Goal: Use online tool/utility

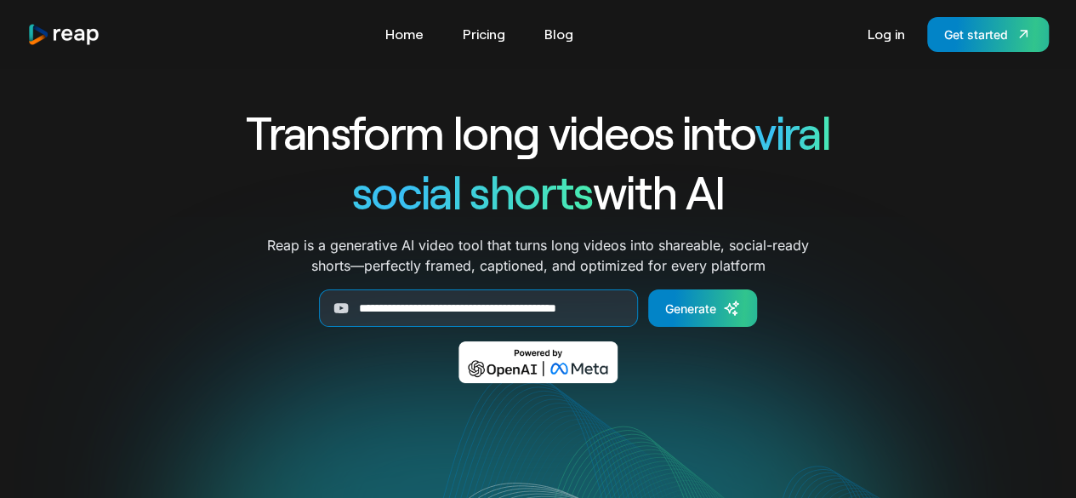
scroll to position [0, 31]
type input "**********"
click at [717, 307] on link "Generate" at bounding box center [702, 307] width 109 height 37
